Goal: Contribute content

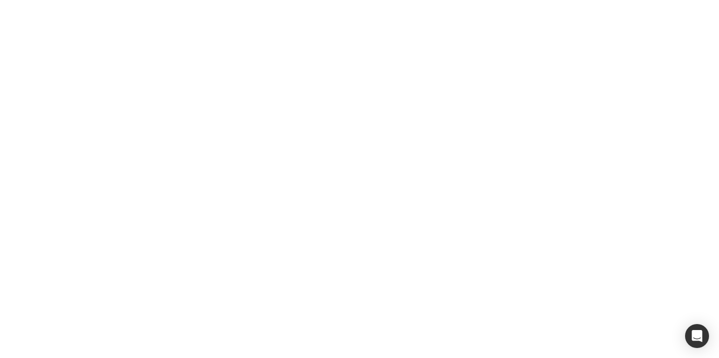
drag, startPoint x: 175, startPoint y: 71, endPoint x: 175, endPoint y: 35, distance: 35.4
click at [175, 66] on body at bounding box center [359, 179] width 719 height 358
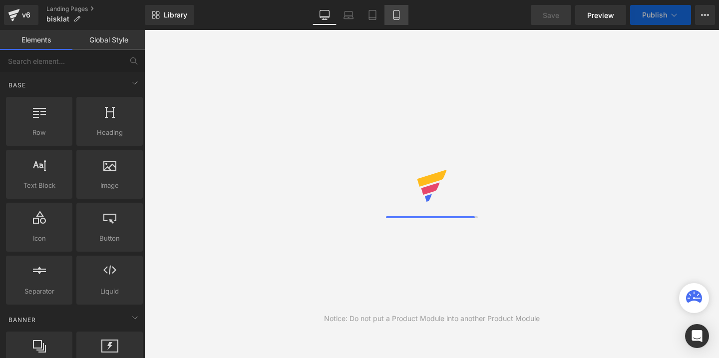
click at [394, 13] on icon at bounding box center [395, 14] width 5 height 9
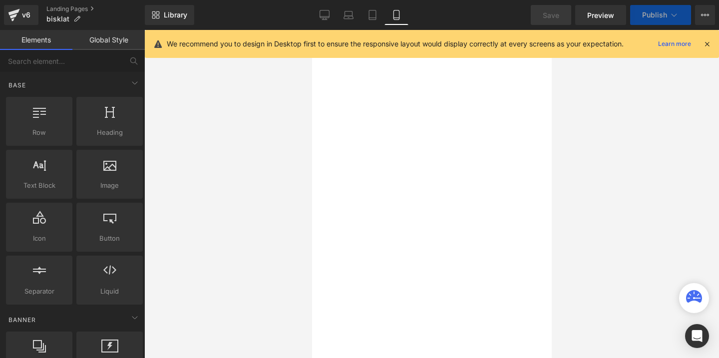
click at [708, 43] on icon at bounding box center [706, 43] width 9 height 9
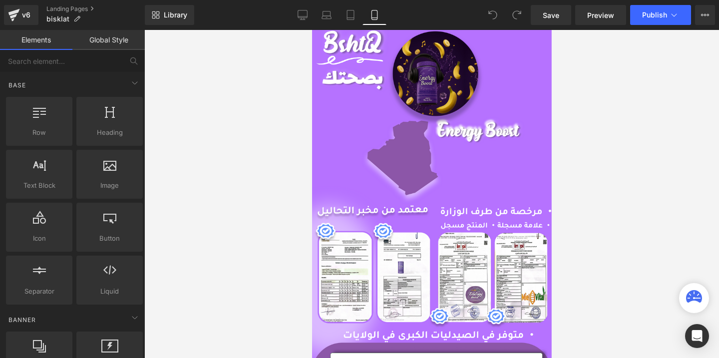
scroll to position [3192, 0]
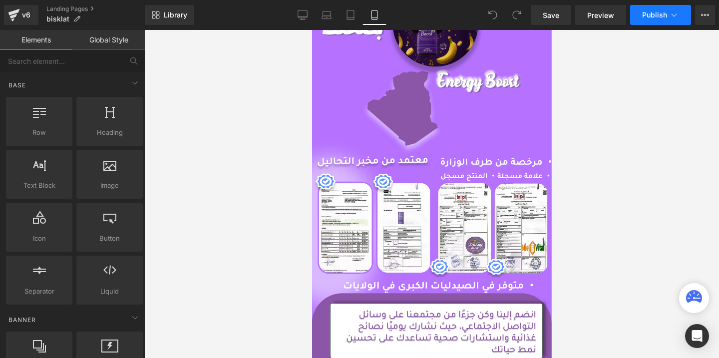
click at [673, 17] on icon at bounding box center [674, 15] width 10 height 10
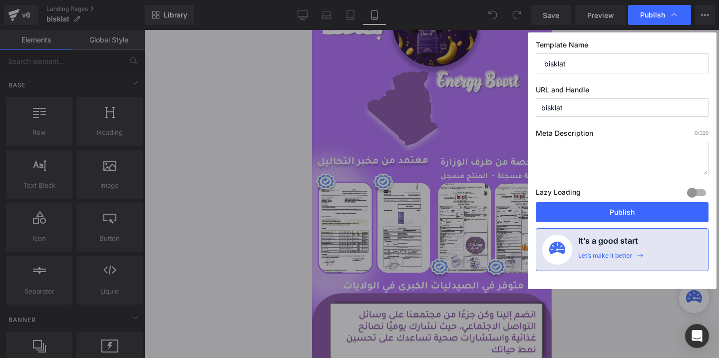
click at [673, 17] on icon at bounding box center [674, 15] width 10 height 10
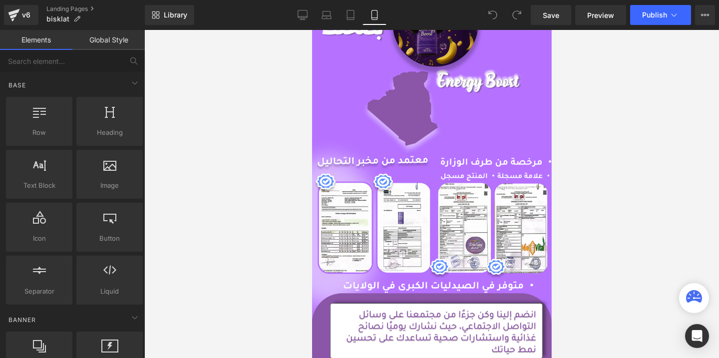
click at [292, 166] on div at bounding box center [431, 194] width 574 height 328
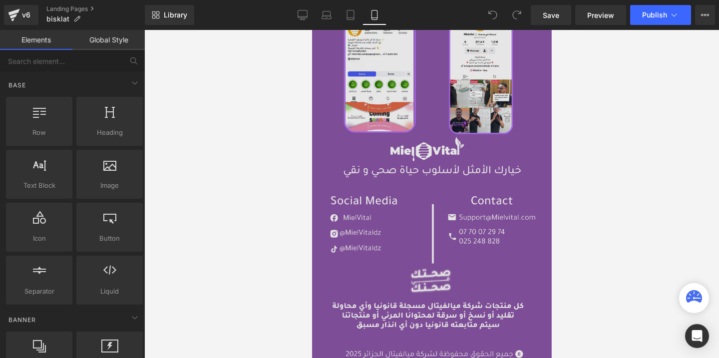
scroll to position [3790, 0]
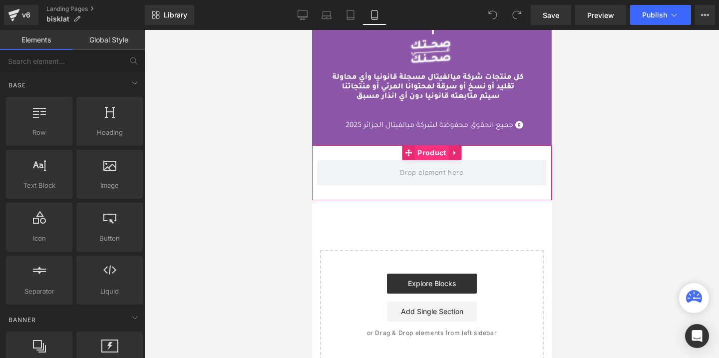
click at [438, 153] on span "Product" at bounding box center [430, 152] width 33 height 15
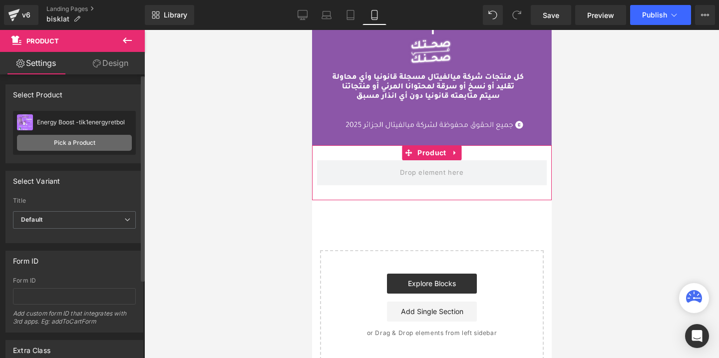
click at [56, 138] on link "Pick a Product" at bounding box center [74, 143] width 115 height 16
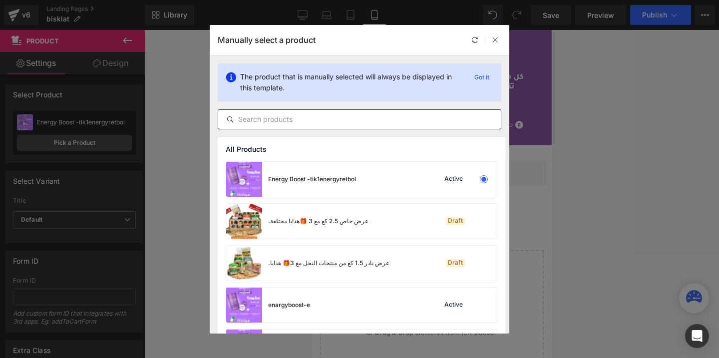
click at [290, 120] on input "text" at bounding box center [359, 119] width 282 height 12
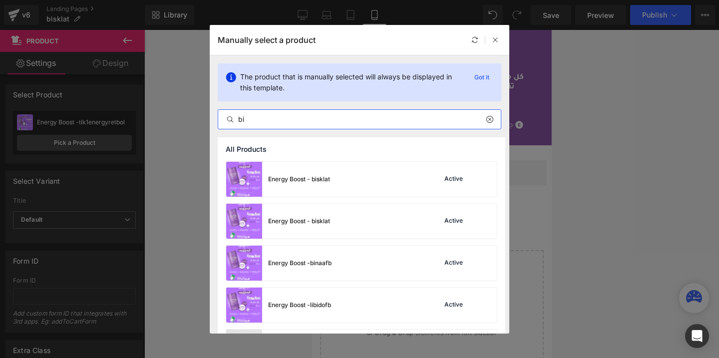
type input "bis"
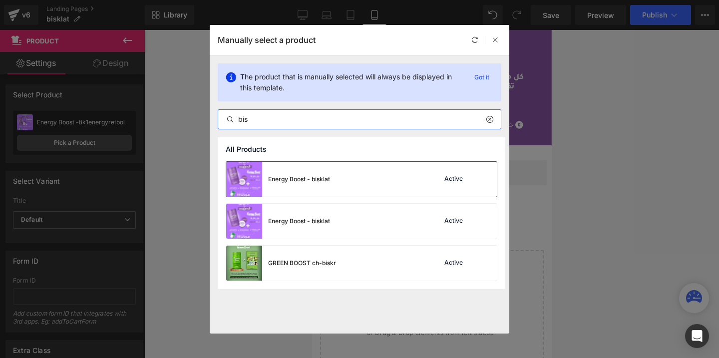
click at [309, 182] on div "Energy Boost - bisklat" at bounding box center [299, 179] width 62 height 9
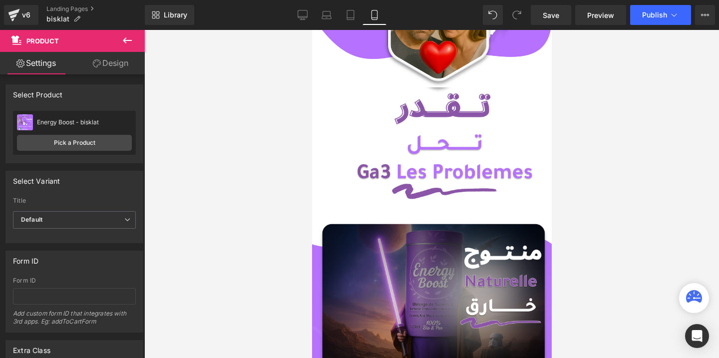
scroll to position [576, 0]
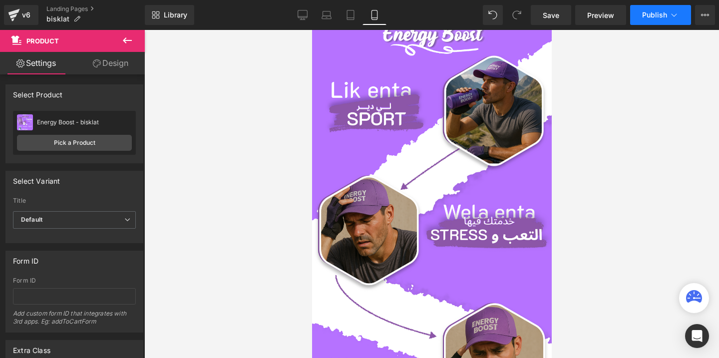
click at [649, 17] on span "Publish" at bounding box center [654, 15] width 25 height 8
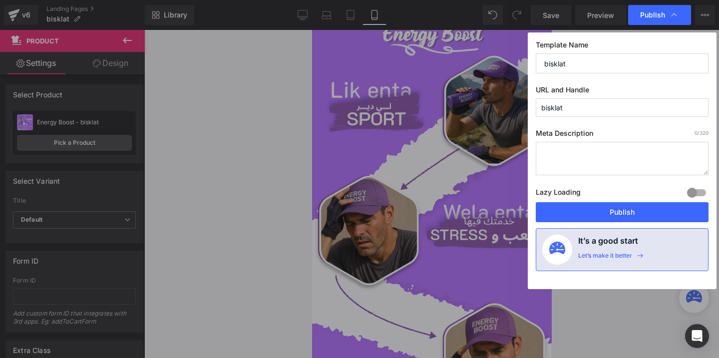
click at [649, 17] on span "Publish" at bounding box center [652, 14] width 25 height 9
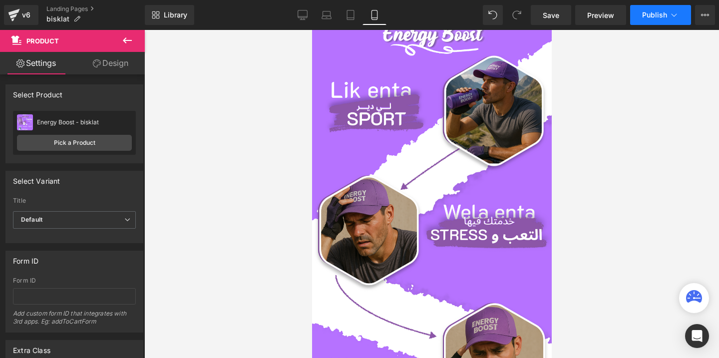
click at [649, 17] on span "Publish" at bounding box center [654, 15] width 25 height 8
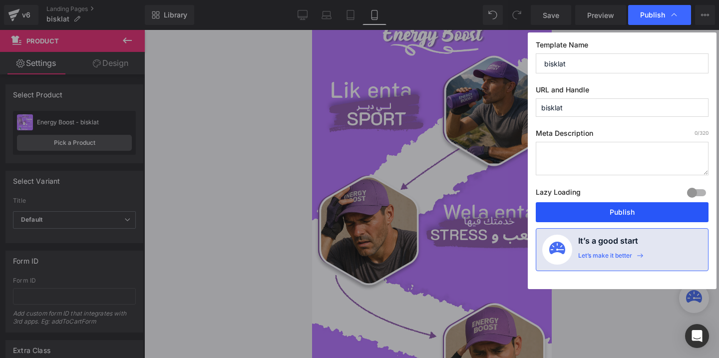
click at [579, 212] on button "Publish" at bounding box center [621, 212] width 173 height 20
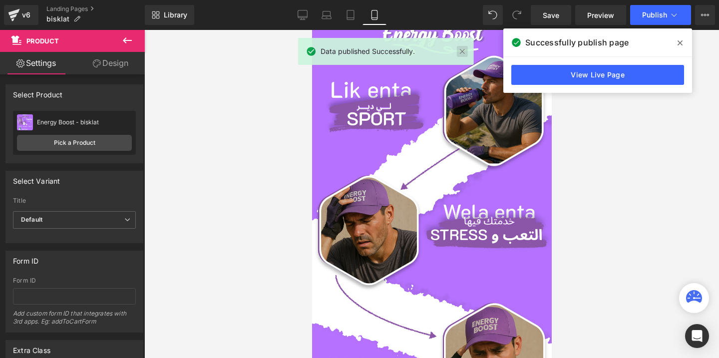
click at [462, 49] on link at bounding box center [462, 51] width 11 height 11
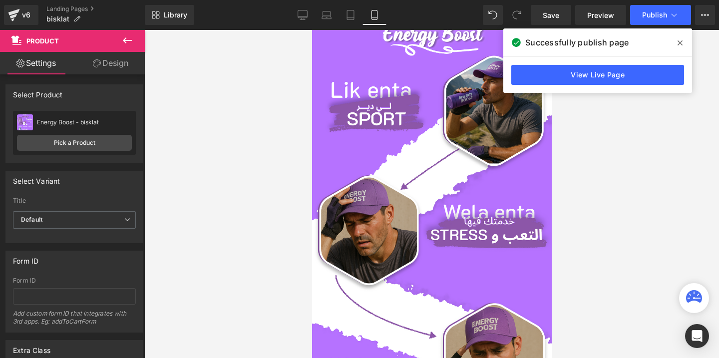
click at [680, 44] on icon at bounding box center [679, 42] width 5 height 5
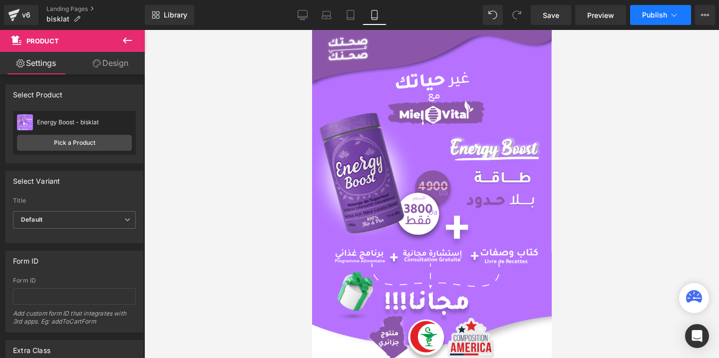
click at [655, 18] on span "Publish" at bounding box center [654, 15] width 25 height 8
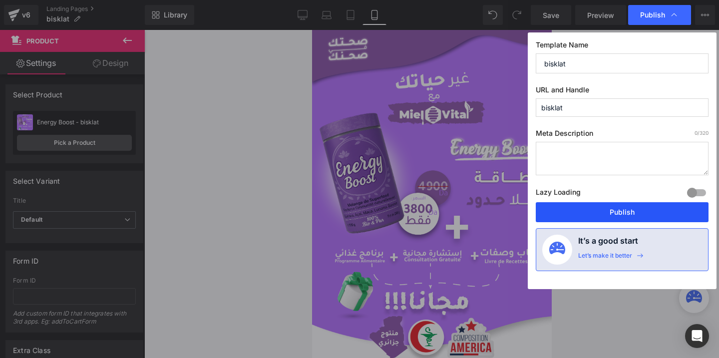
click at [581, 203] on button "Publish" at bounding box center [621, 212] width 173 height 20
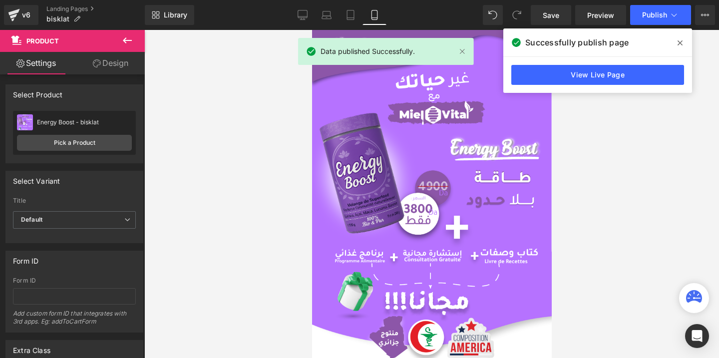
click at [680, 45] on icon at bounding box center [679, 43] width 5 height 8
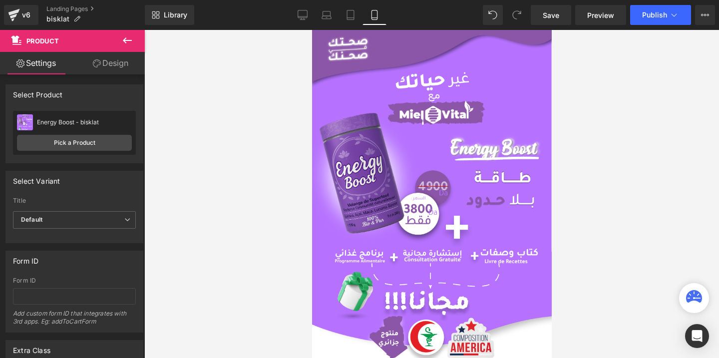
click at [613, 82] on div at bounding box center [431, 194] width 574 height 328
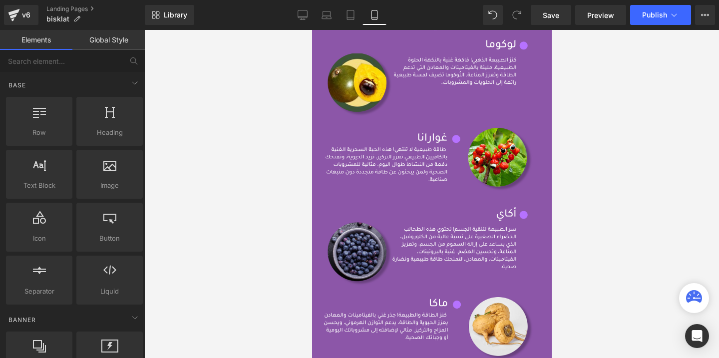
scroll to position [1911, 0]
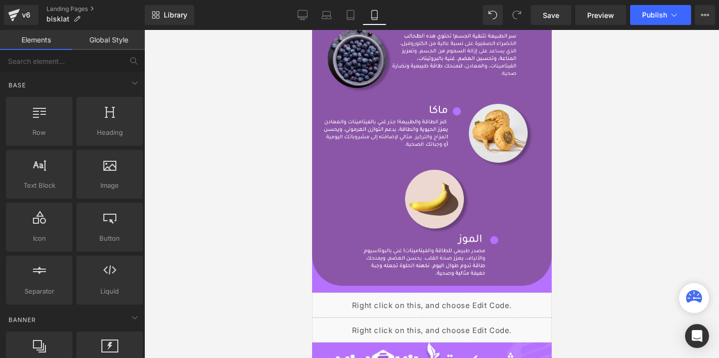
click at [634, 60] on div at bounding box center [431, 194] width 574 height 328
click at [663, 11] on span "Publish" at bounding box center [654, 15] width 25 height 8
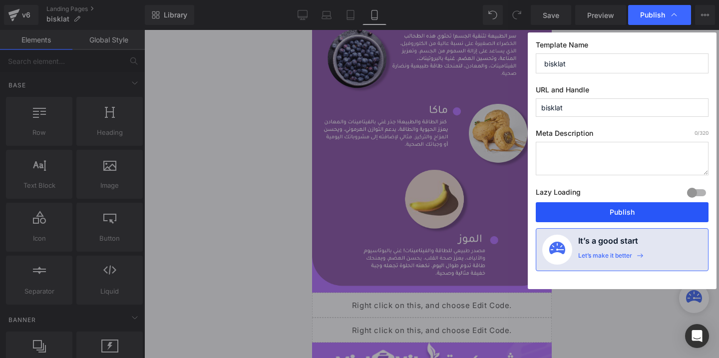
click at [576, 209] on button "Publish" at bounding box center [621, 212] width 173 height 20
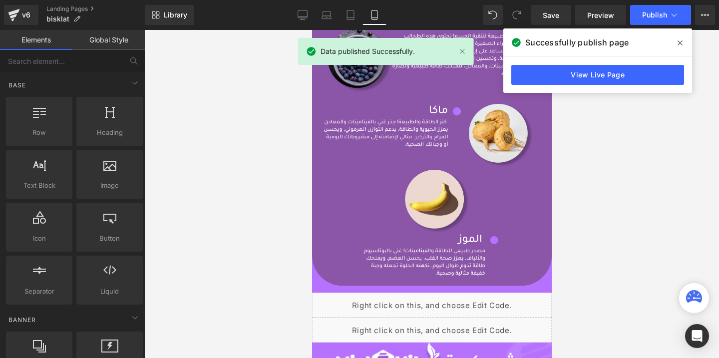
click at [463, 50] on link at bounding box center [462, 51] width 11 height 11
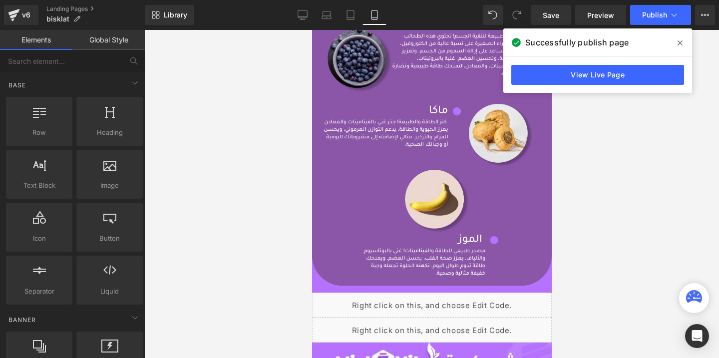
click at [681, 43] on span at bounding box center [680, 43] width 16 height 16
